Goal: Find specific page/section: Find specific page/section

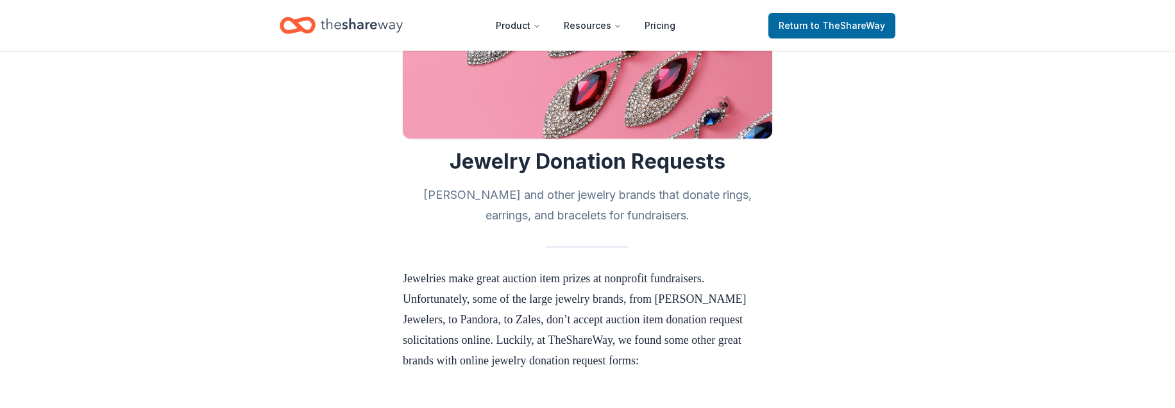
scroll to position [192, 0]
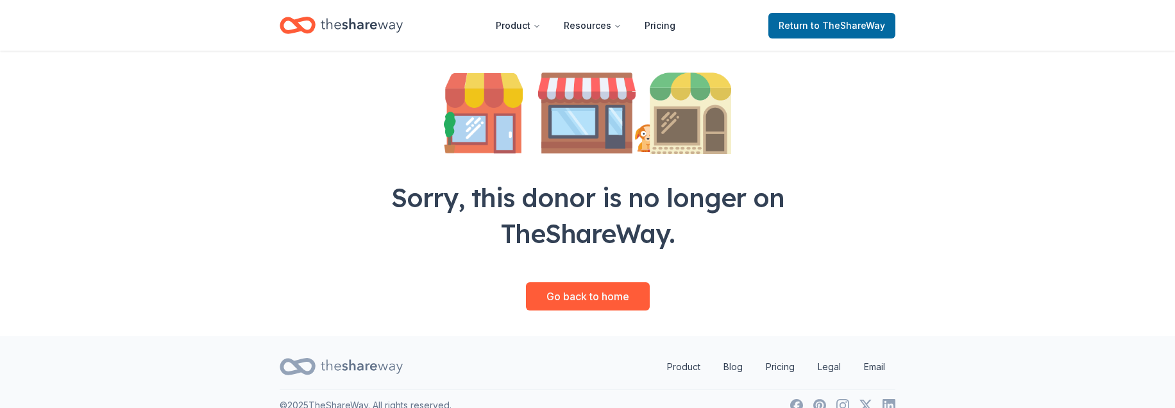
scroll to position [211, 0]
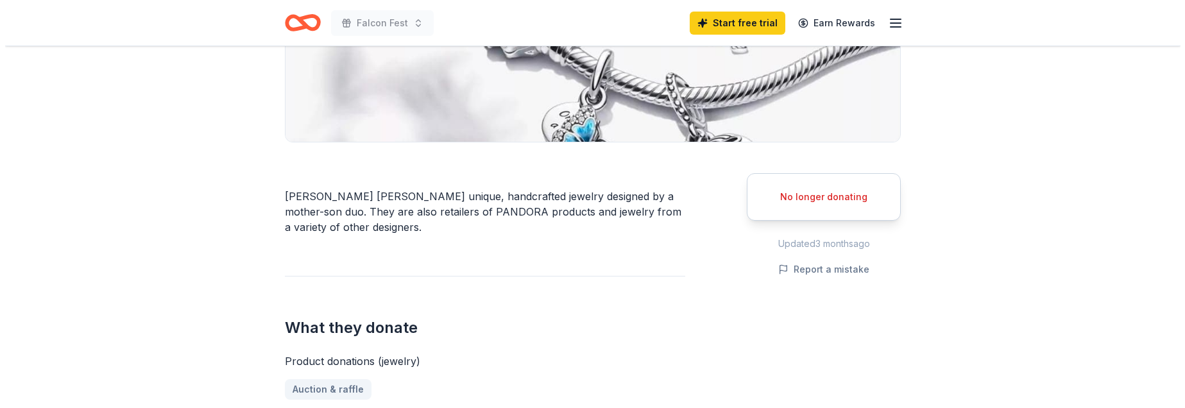
scroll to position [321, 0]
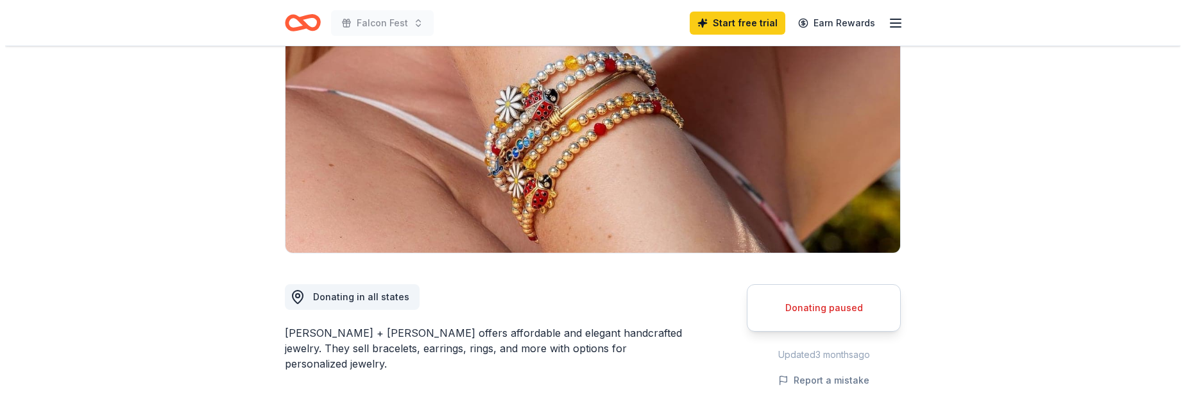
scroll to position [321, 0]
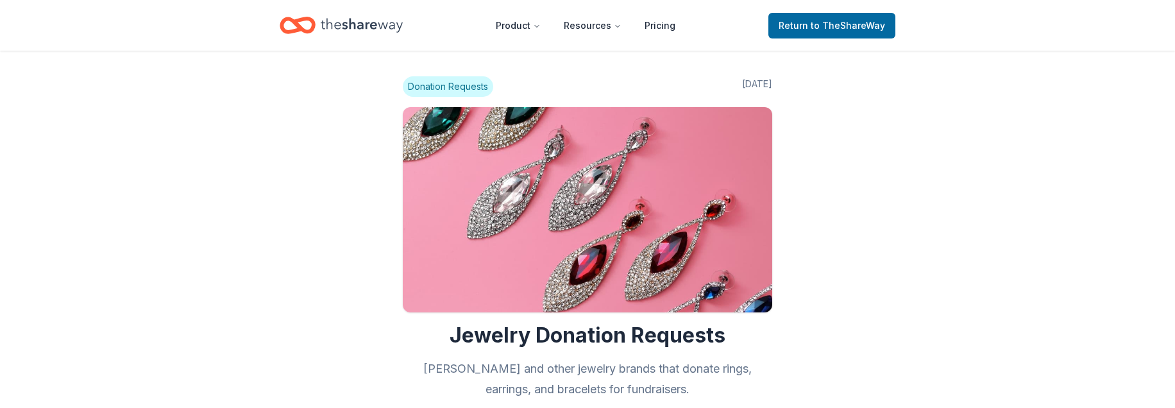
scroll to position [706, 0]
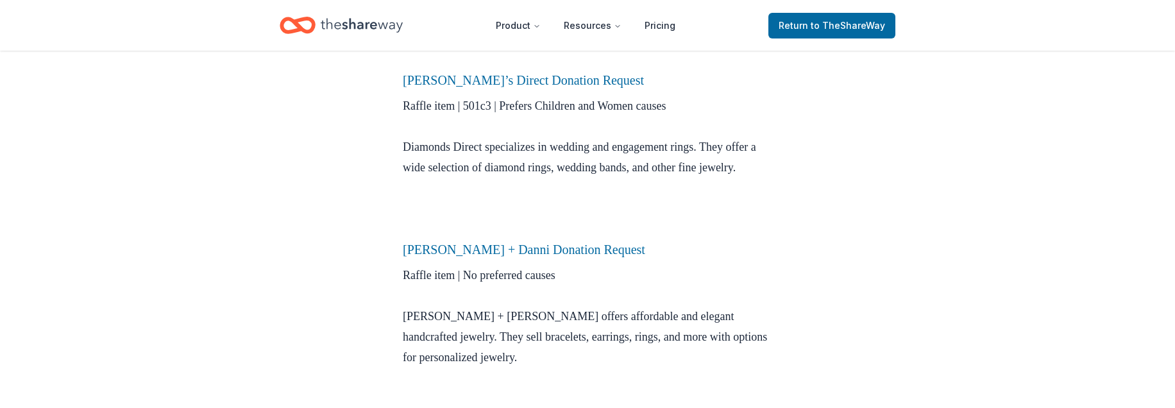
click at [539, 260] on h3 "[PERSON_NAME] + Danni Donation Request" at bounding box center [587, 249] width 369 height 21
click at [538, 257] on link "[PERSON_NAME] + Danni Donation Request" at bounding box center [524, 249] width 242 height 14
click at [502, 257] on link "[PERSON_NAME] + Danni Donation Request" at bounding box center [524, 249] width 242 height 14
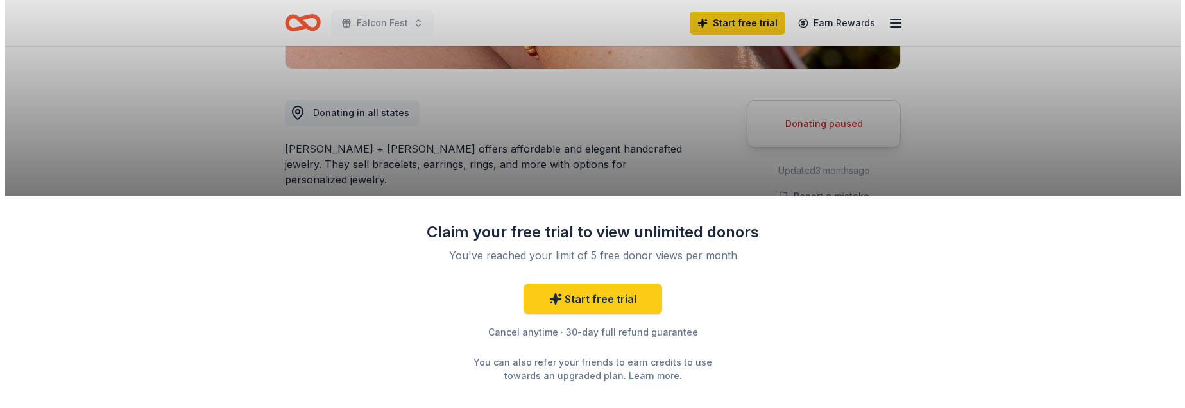
scroll to position [321, 0]
